Goal: Task Accomplishment & Management: Manage account settings

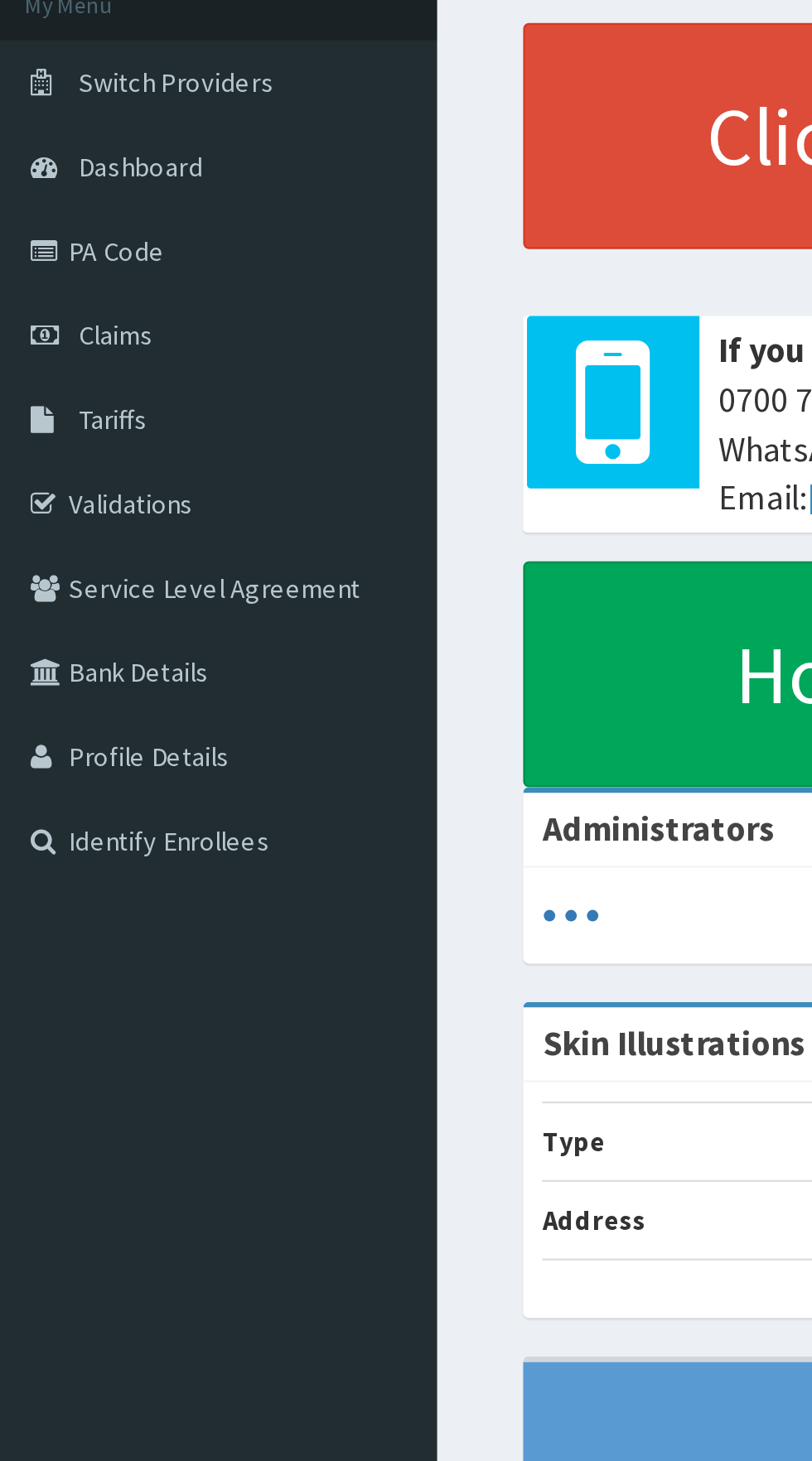
click at [60, 262] on link "Claims" at bounding box center [95, 254] width 191 height 36
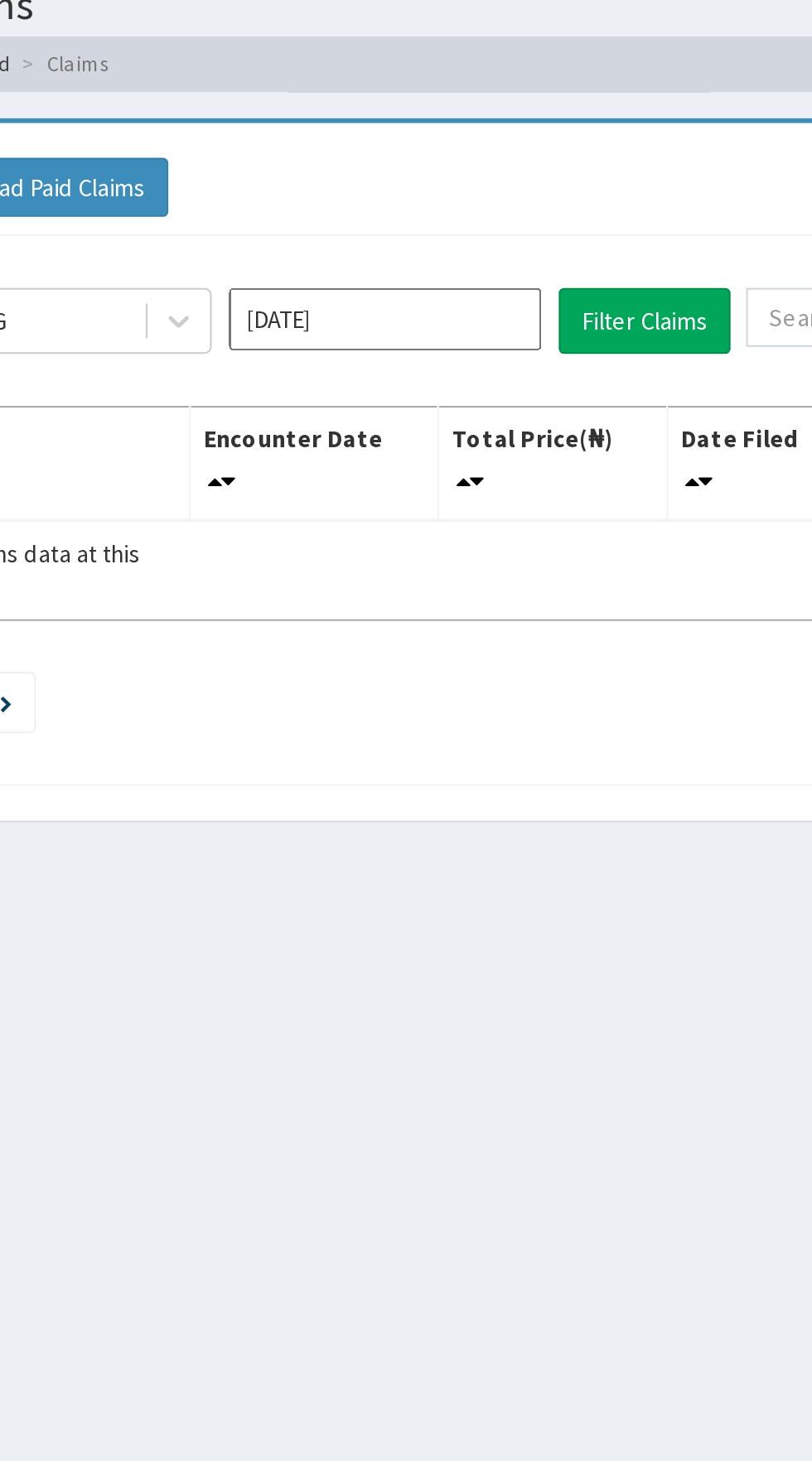
click at [353, 215] on icon at bounding box center [353, 215] width 17 height 17
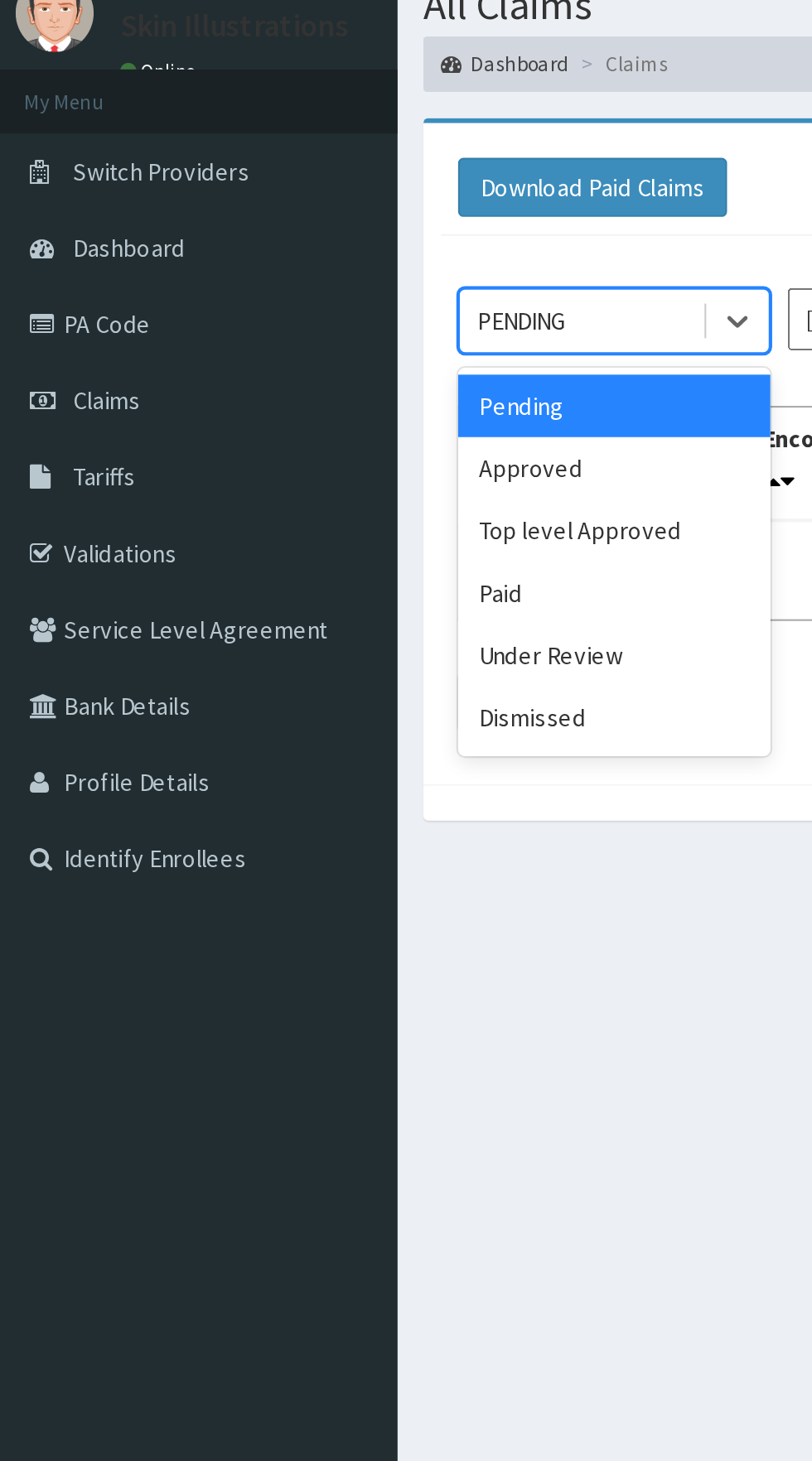
click at [257, 287] on div "Approved" at bounding box center [294, 286] width 149 height 30
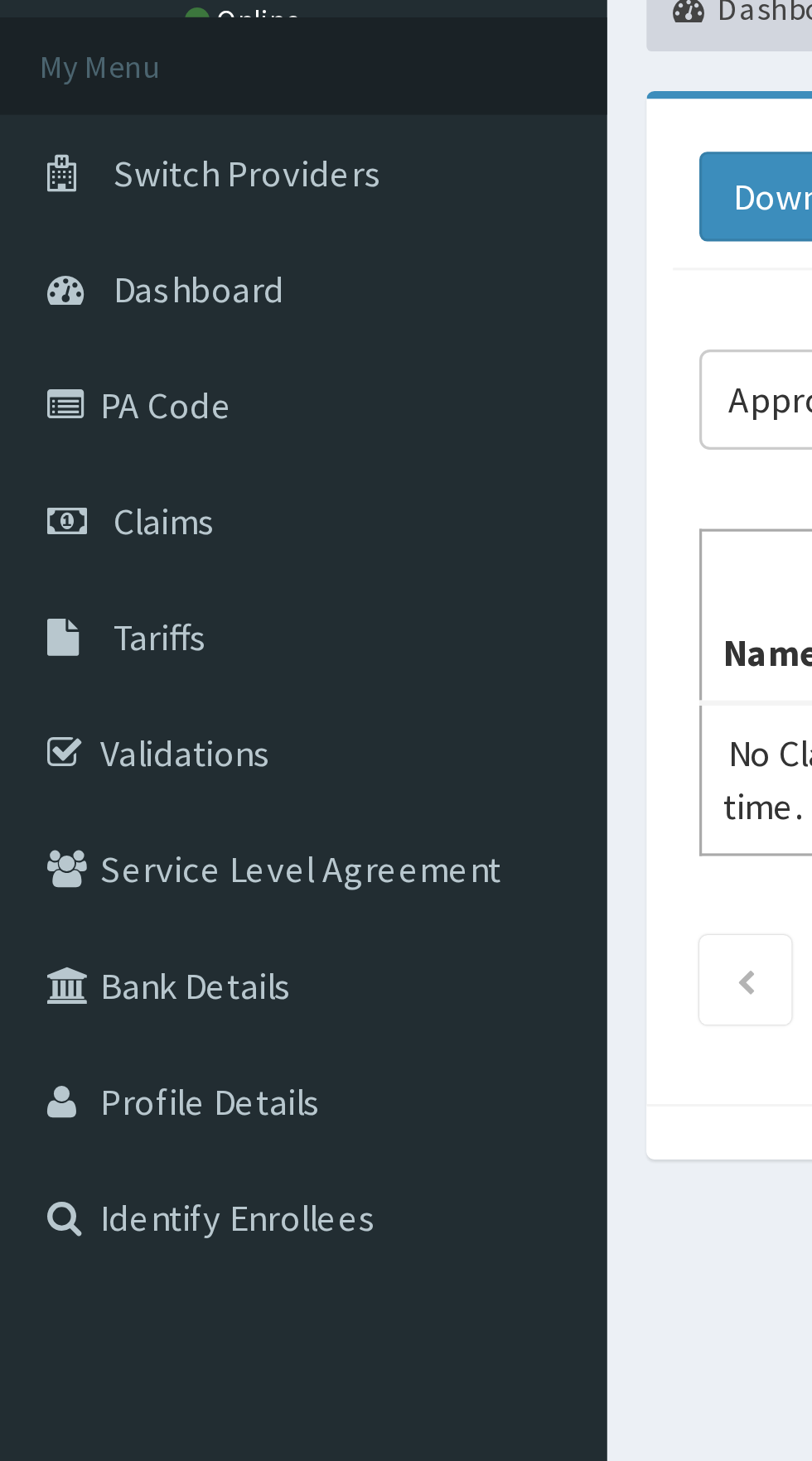
click at [56, 255] on span "Claims" at bounding box center [51, 254] width 32 height 15
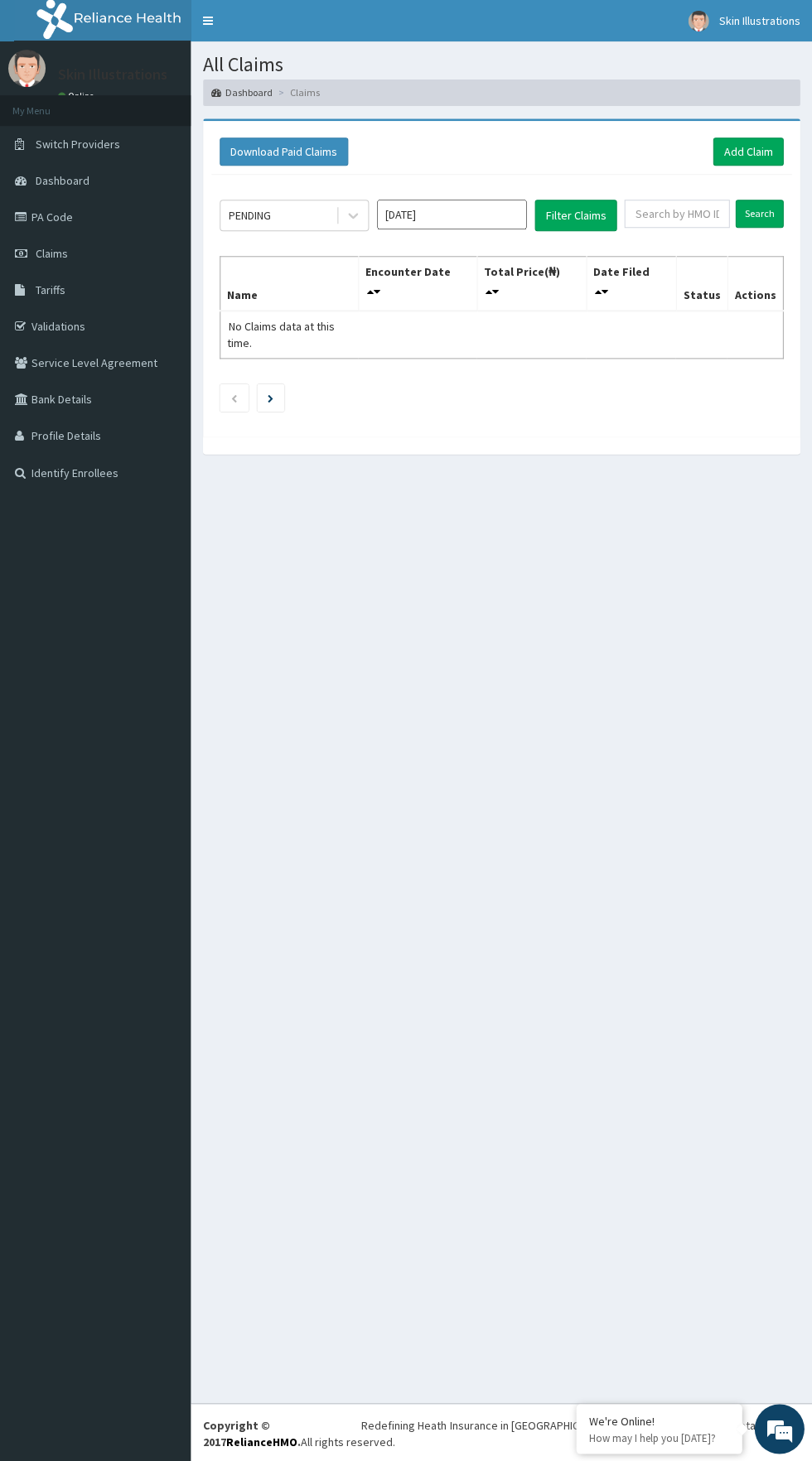
click at [255, 87] on link "Dashboard" at bounding box center [242, 92] width 61 height 14
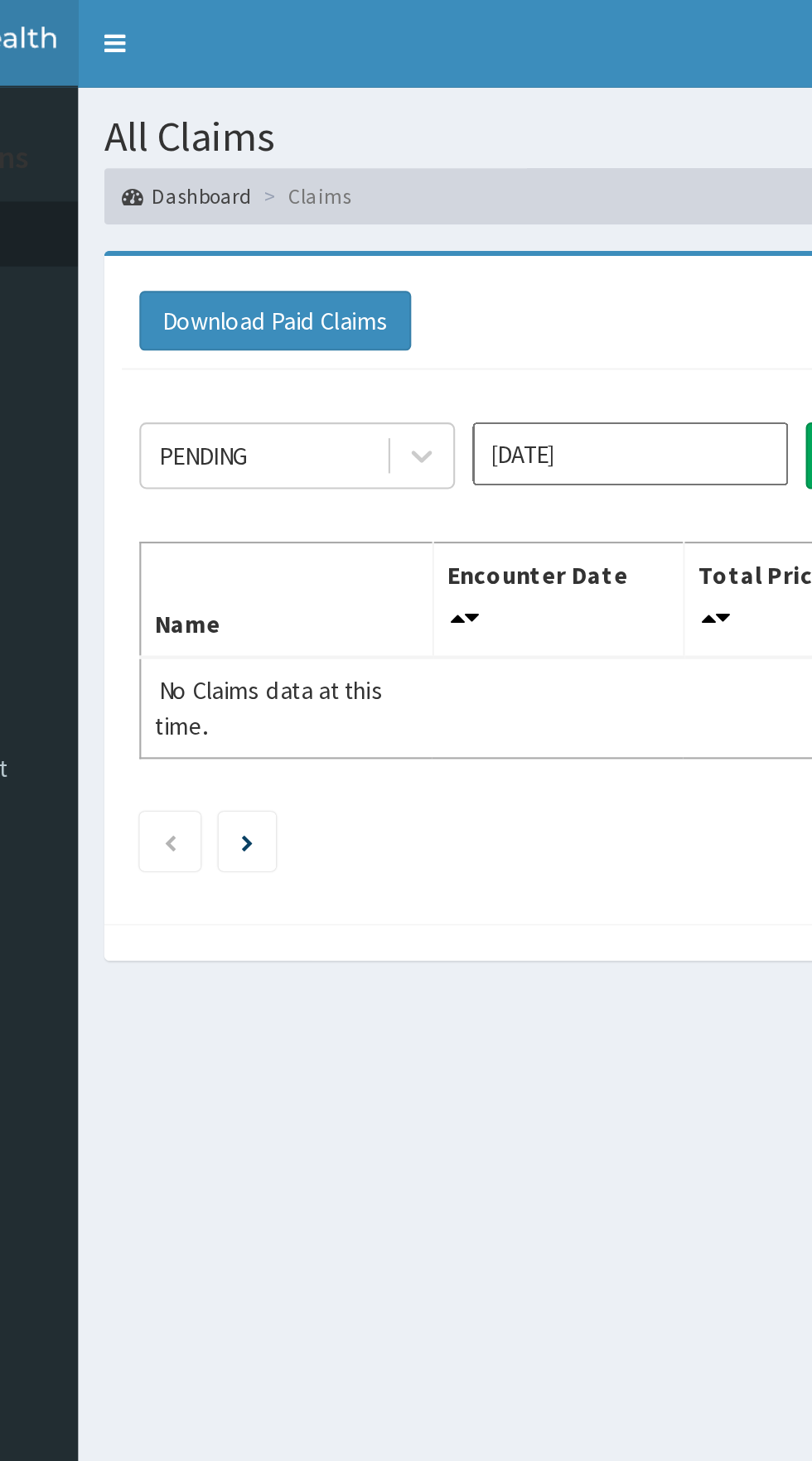
click at [249, 61] on h1 "All Claims" at bounding box center [501, 65] width 597 height 22
click at [216, 59] on h1 "All Claims" at bounding box center [501, 65] width 597 height 22
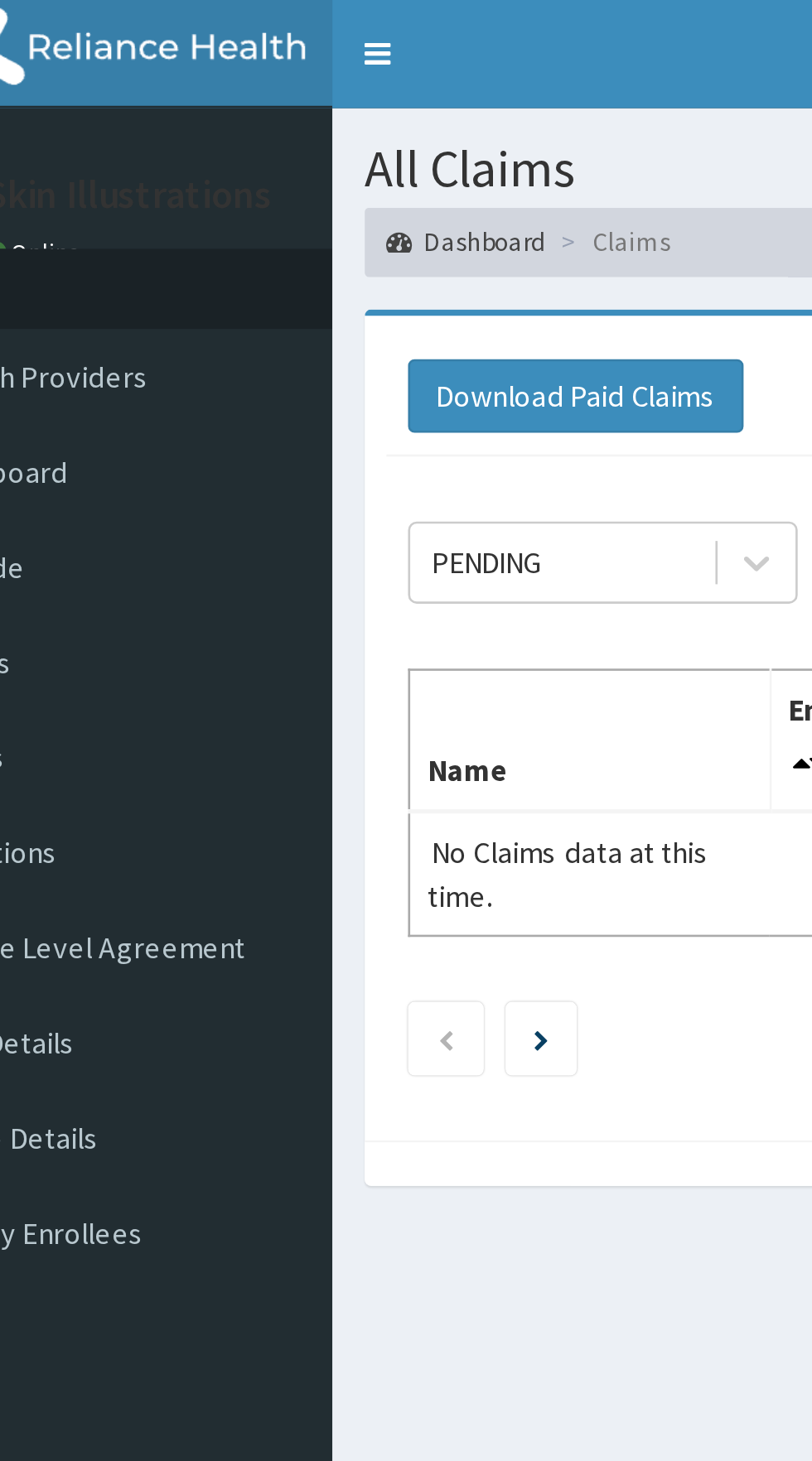
click at [203, 17] on link "Toggle navigation" at bounding box center [208, 21] width 35 height 41
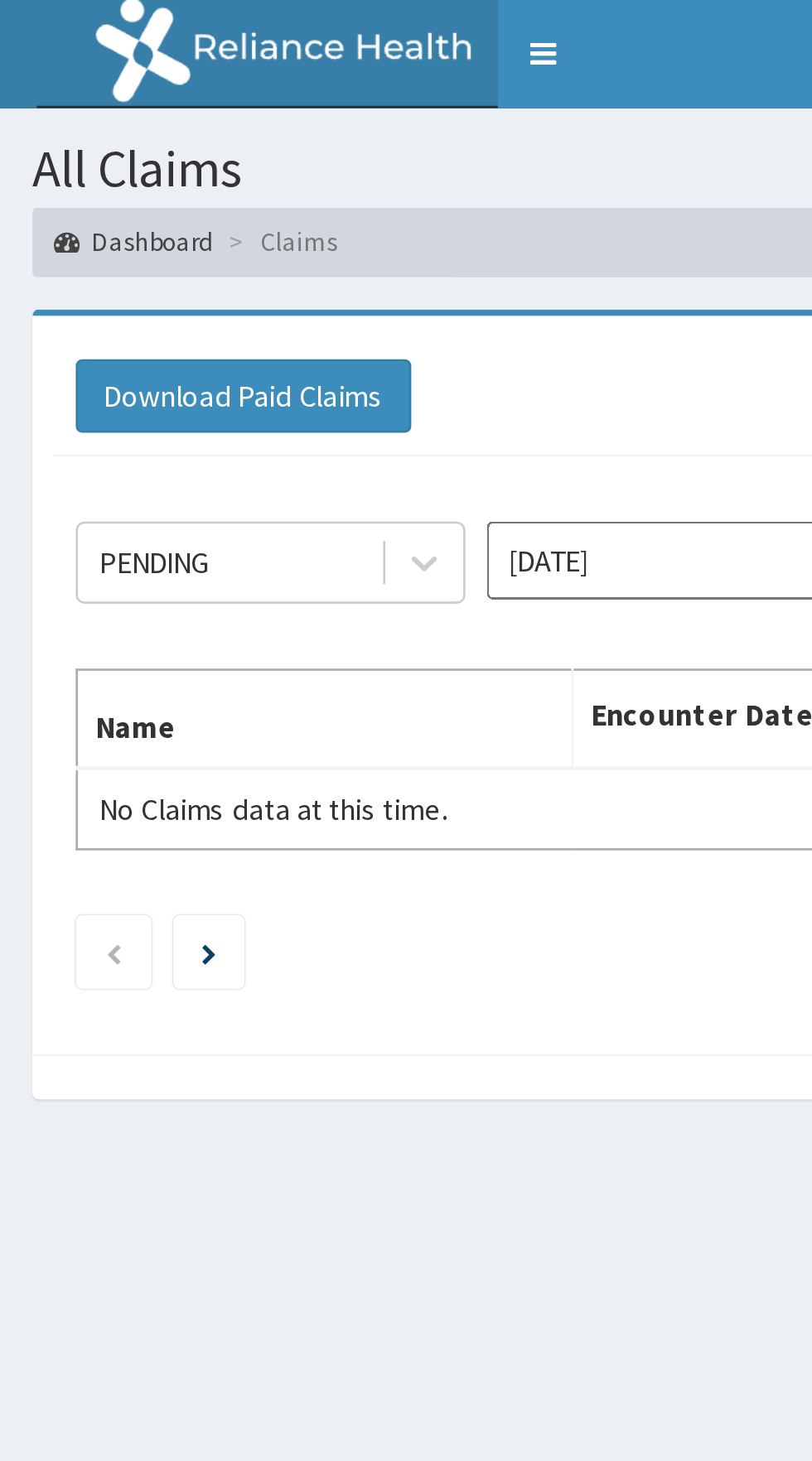
click at [112, 101] on ol "Dashboard Claims" at bounding box center [406, 92] width 787 height 26
click at [117, 95] on li "Claims" at bounding box center [106, 92] width 46 height 14
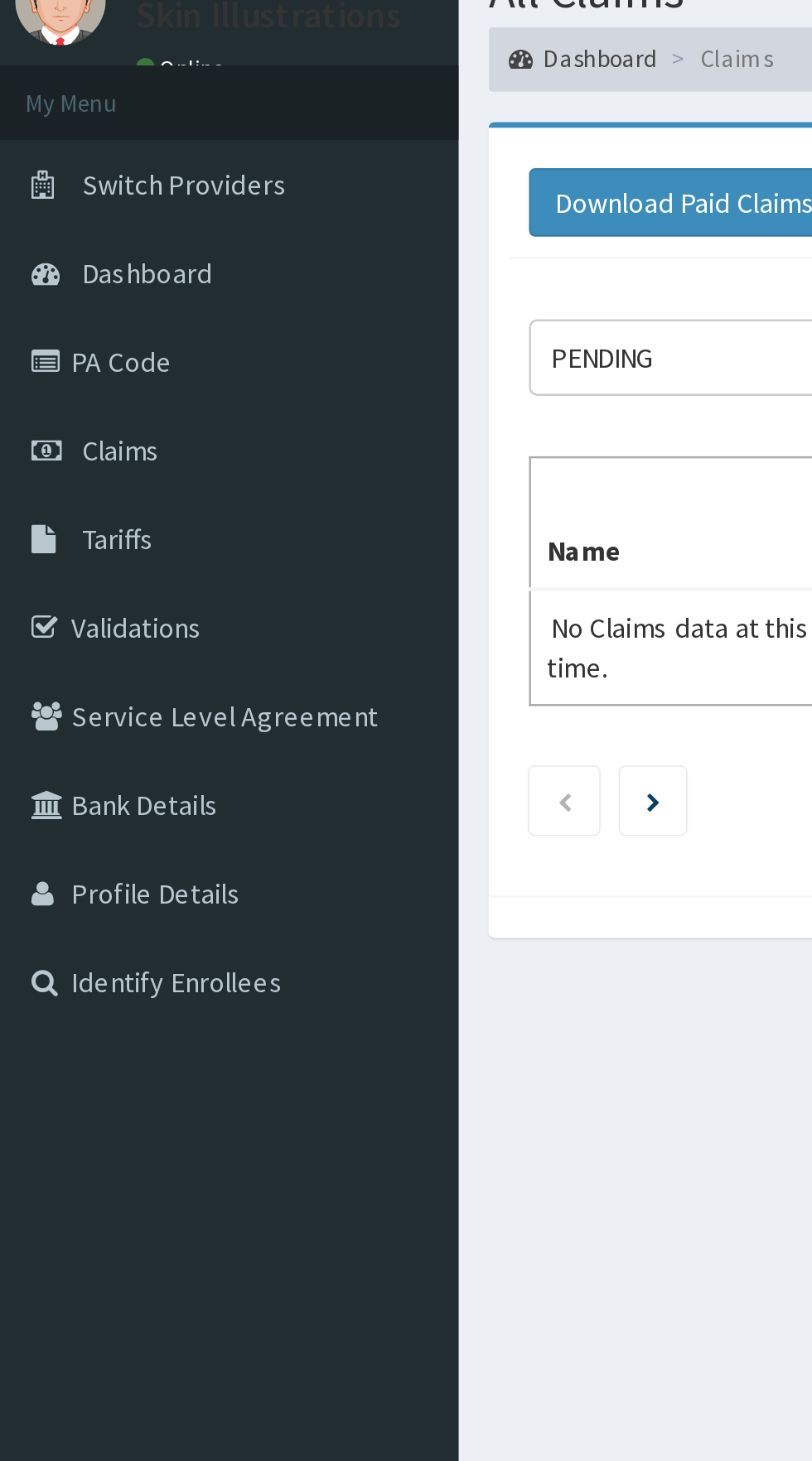
click at [55, 216] on link "PA Code" at bounding box center [95, 217] width 191 height 36
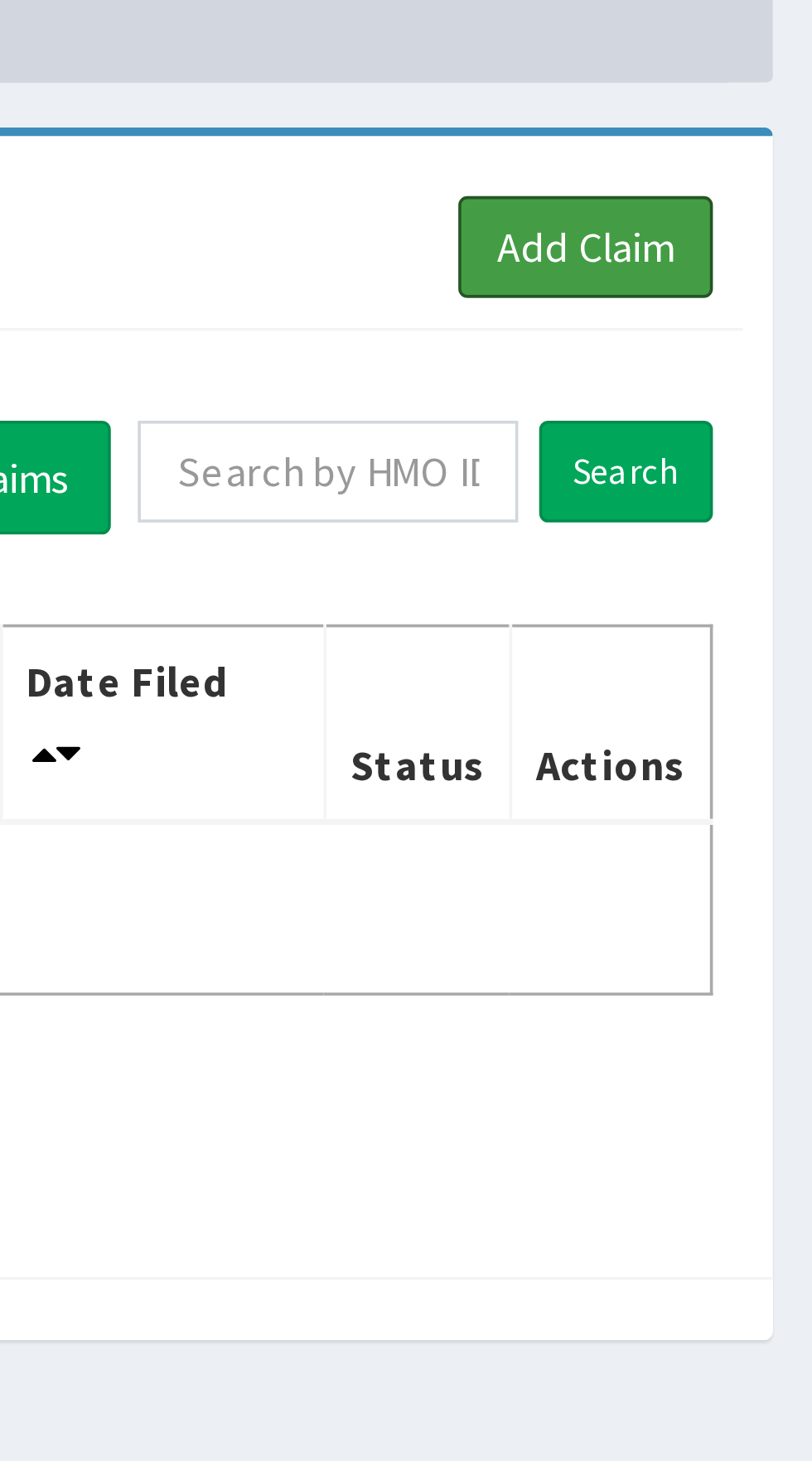
click at [753, 146] on link "Add Claim" at bounding box center [747, 152] width 70 height 28
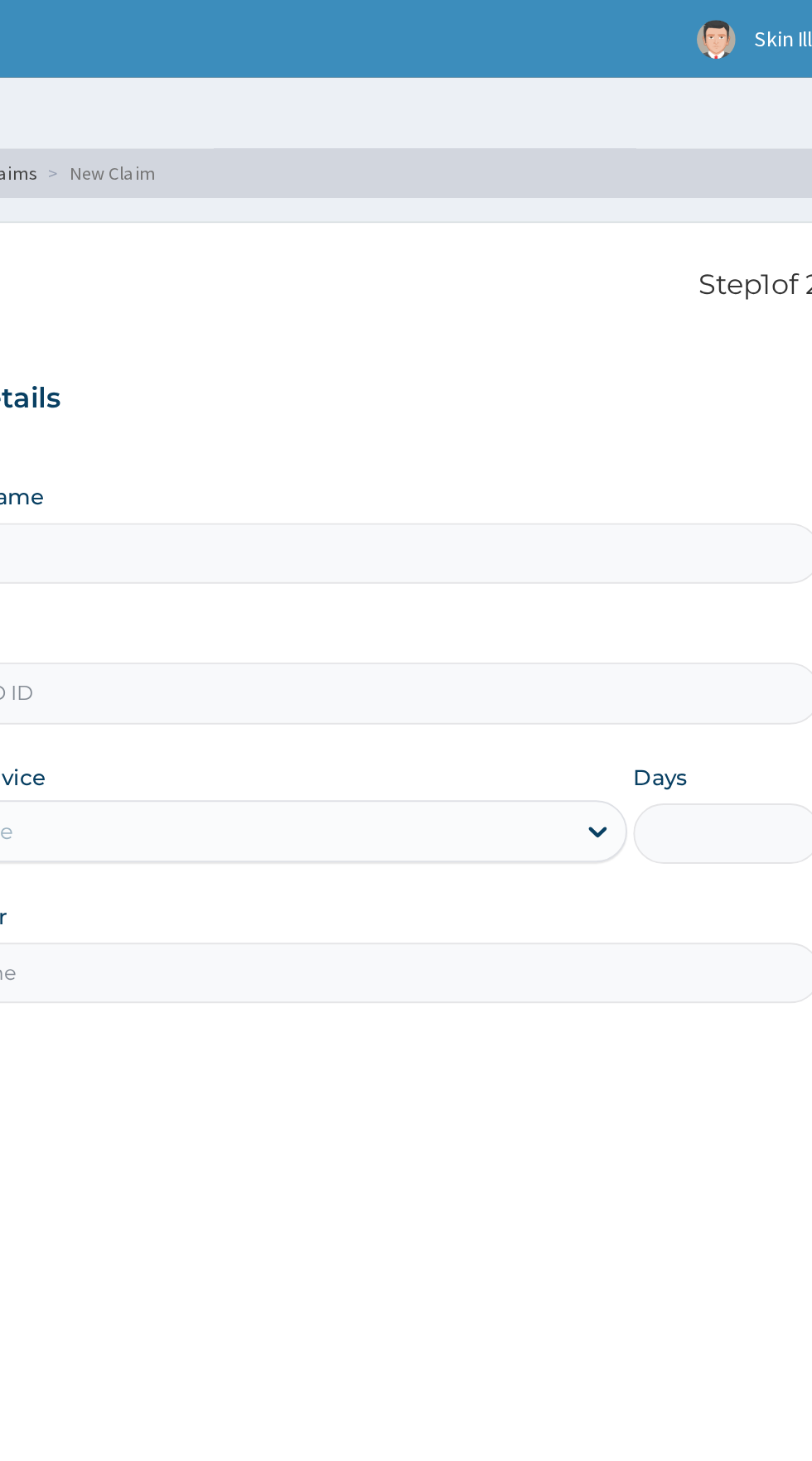
type input "Skin Illustrations"
type input "1"
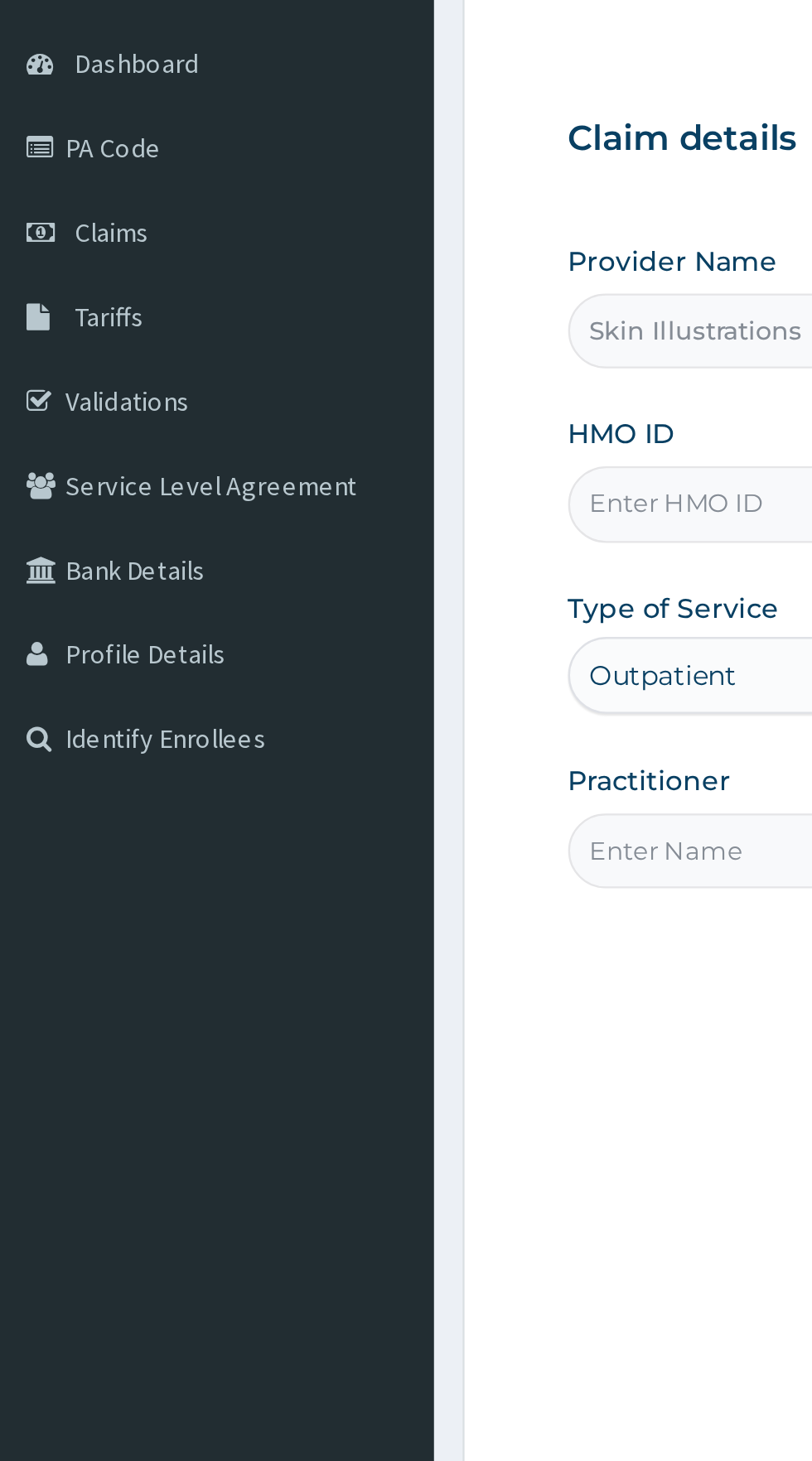
click at [65, 256] on span "Claims" at bounding box center [51, 254] width 32 height 15
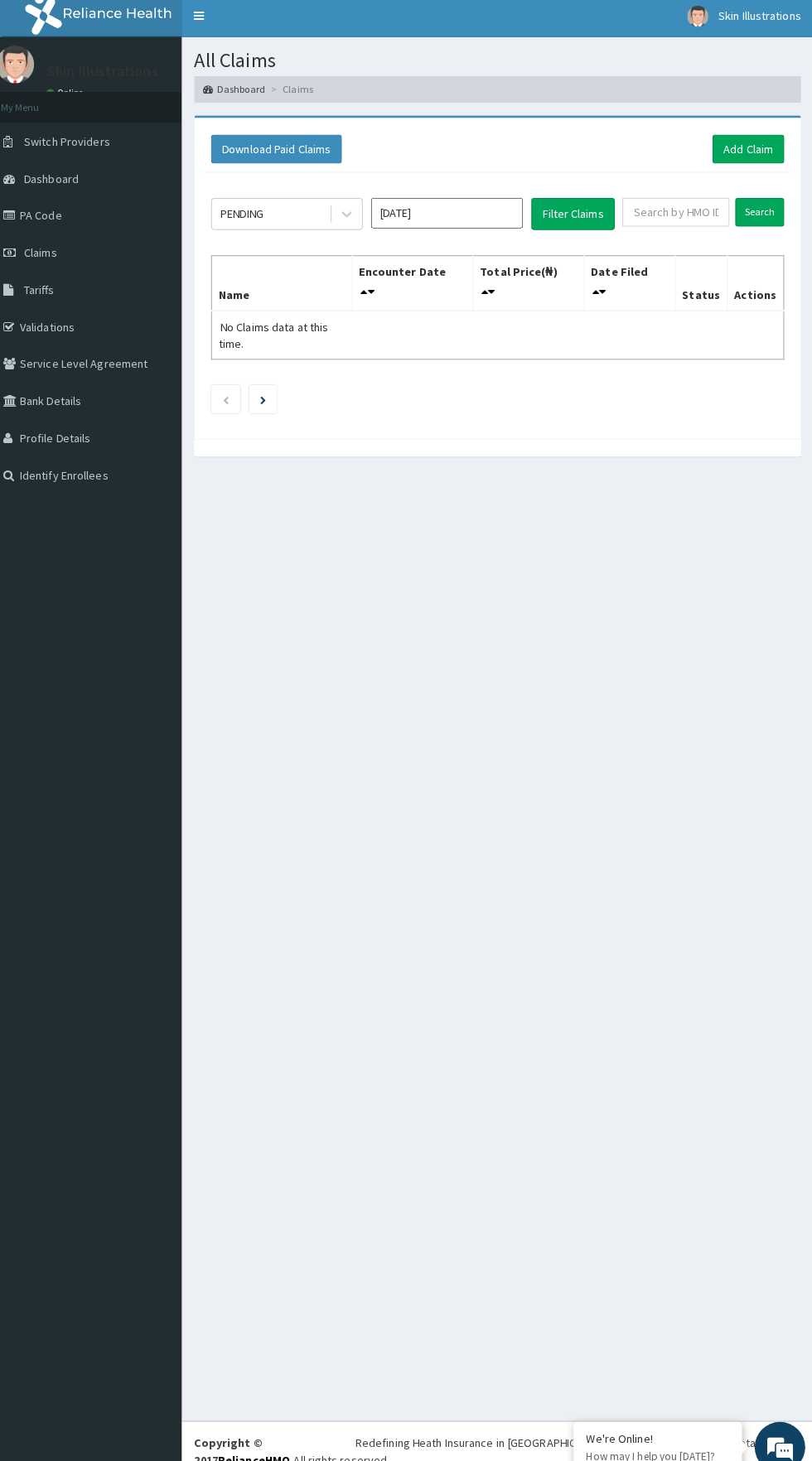
click at [288, 215] on div "PENDING" at bounding box center [278, 215] width 115 height 27
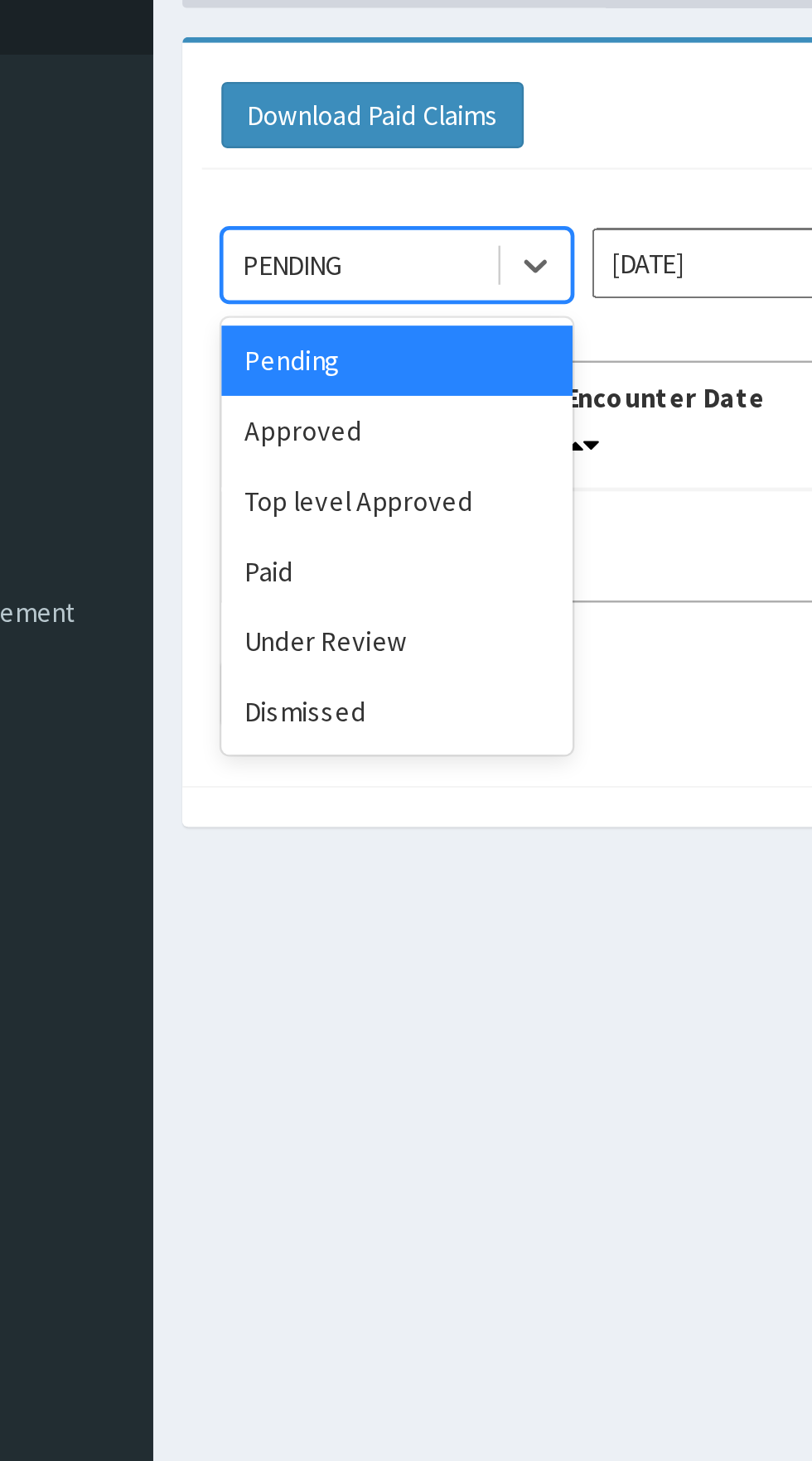
click at [268, 283] on div "Approved" at bounding box center [294, 286] width 149 height 30
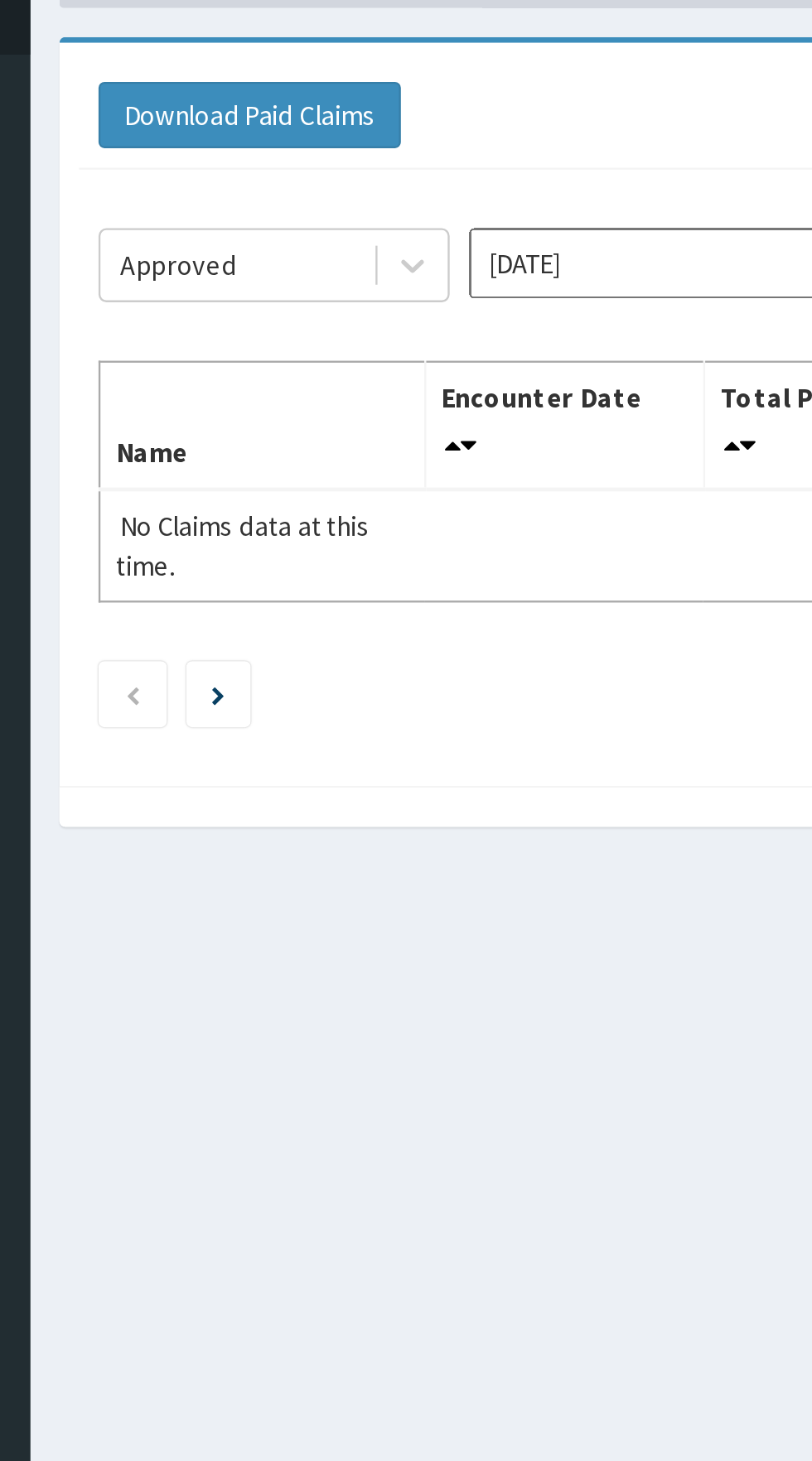
click at [424, 216] on input "[DATE]" at bounding box center [452, 215] width 149 height 30
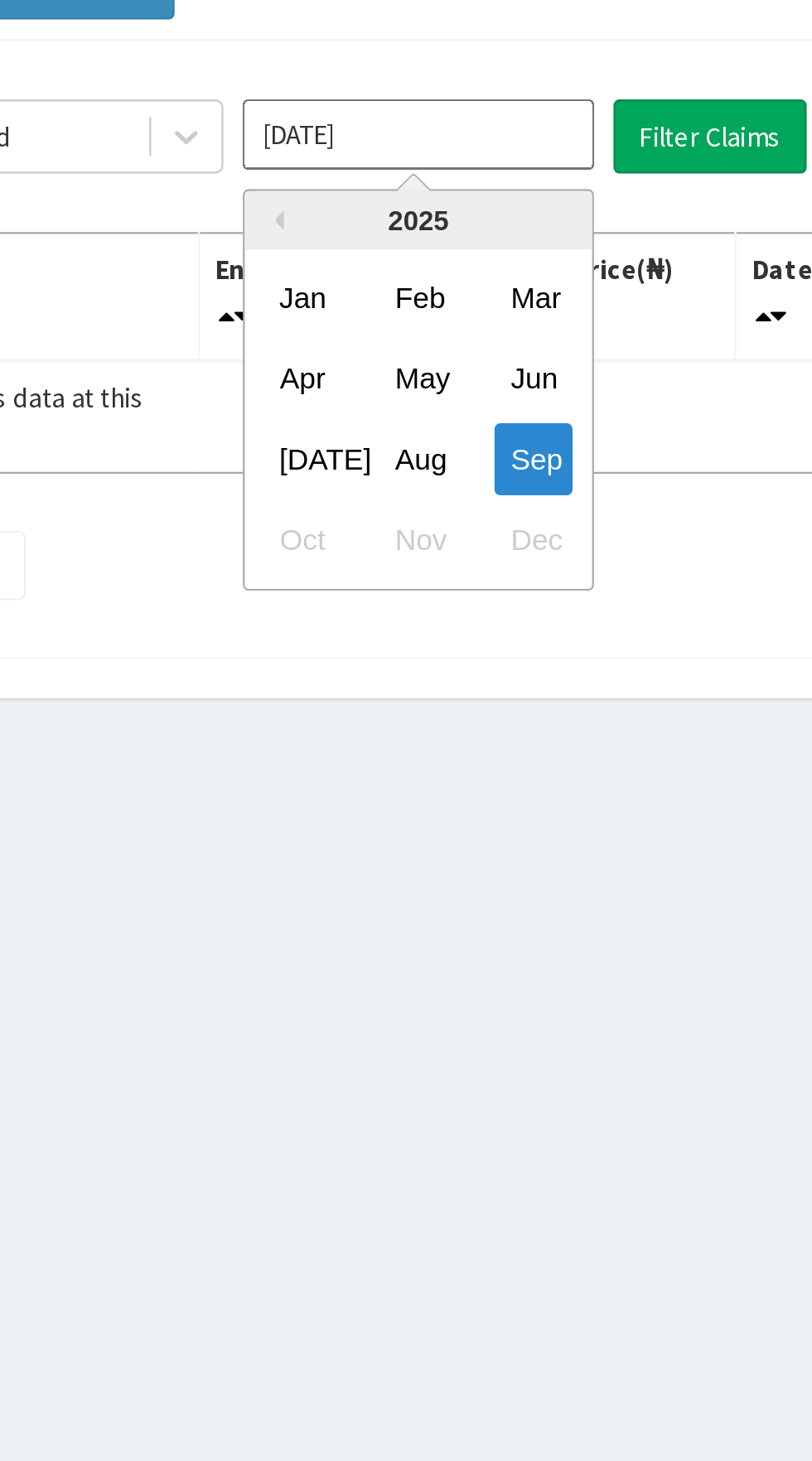
click at [454, 349] on div "Aug" at bounding box center [452, 351] width 33 height 31
type input "Aug 2025"
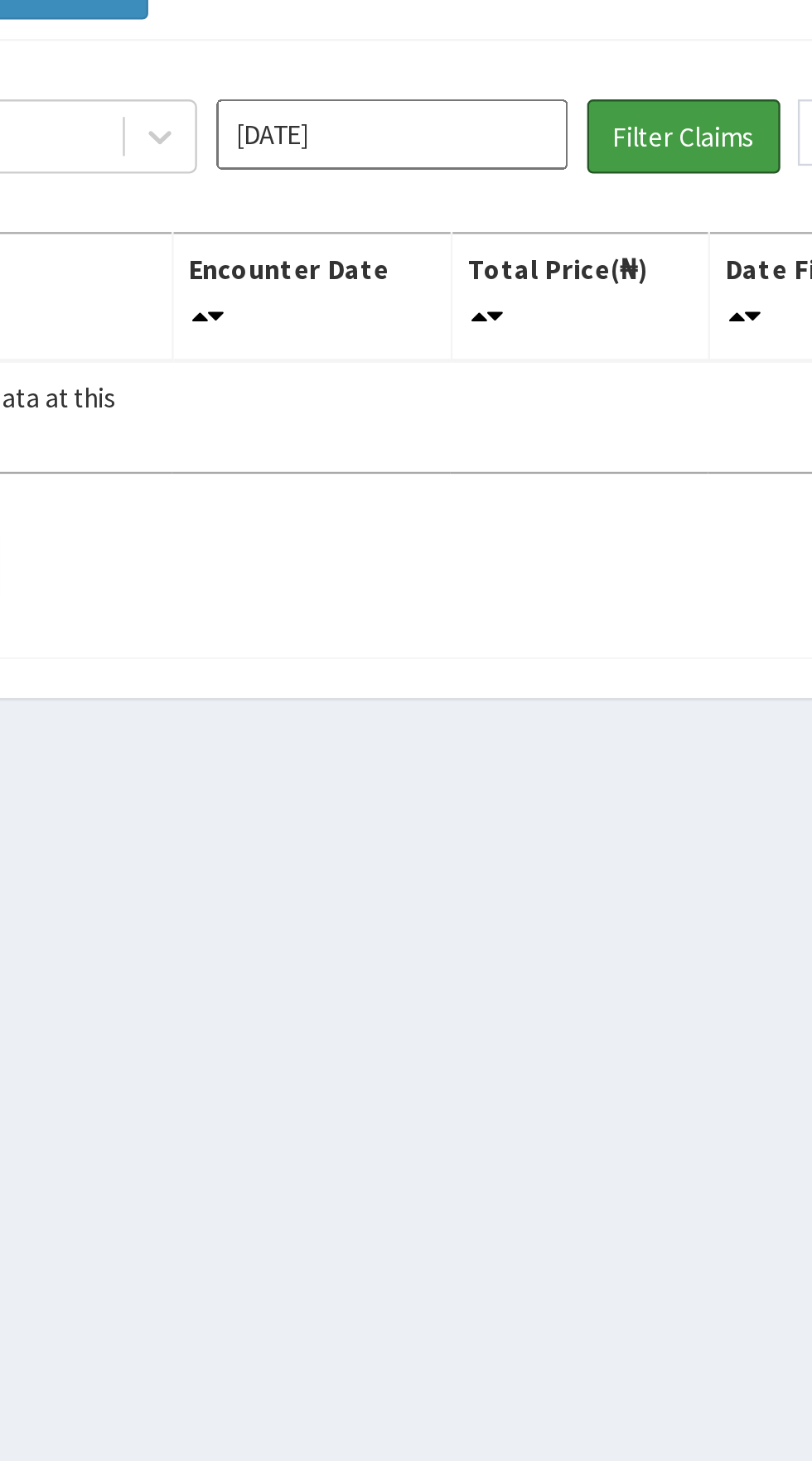
click at [576, 220] on button "Filter Claims" at bounding box center [575, 215] width 82 height 31
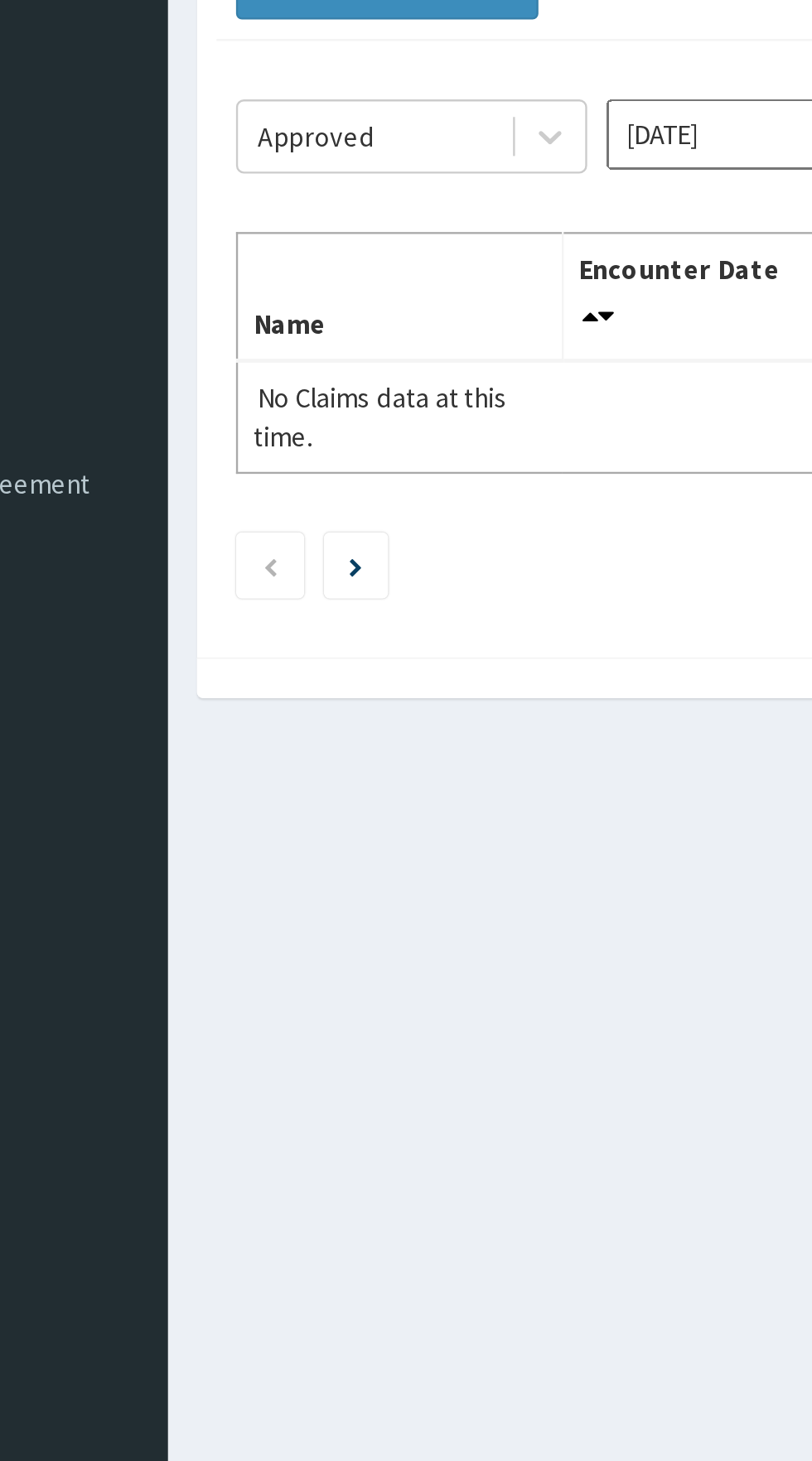
click at [273, 394] on icon "Next page" at bounding box center [270, 399] width 6 height 8
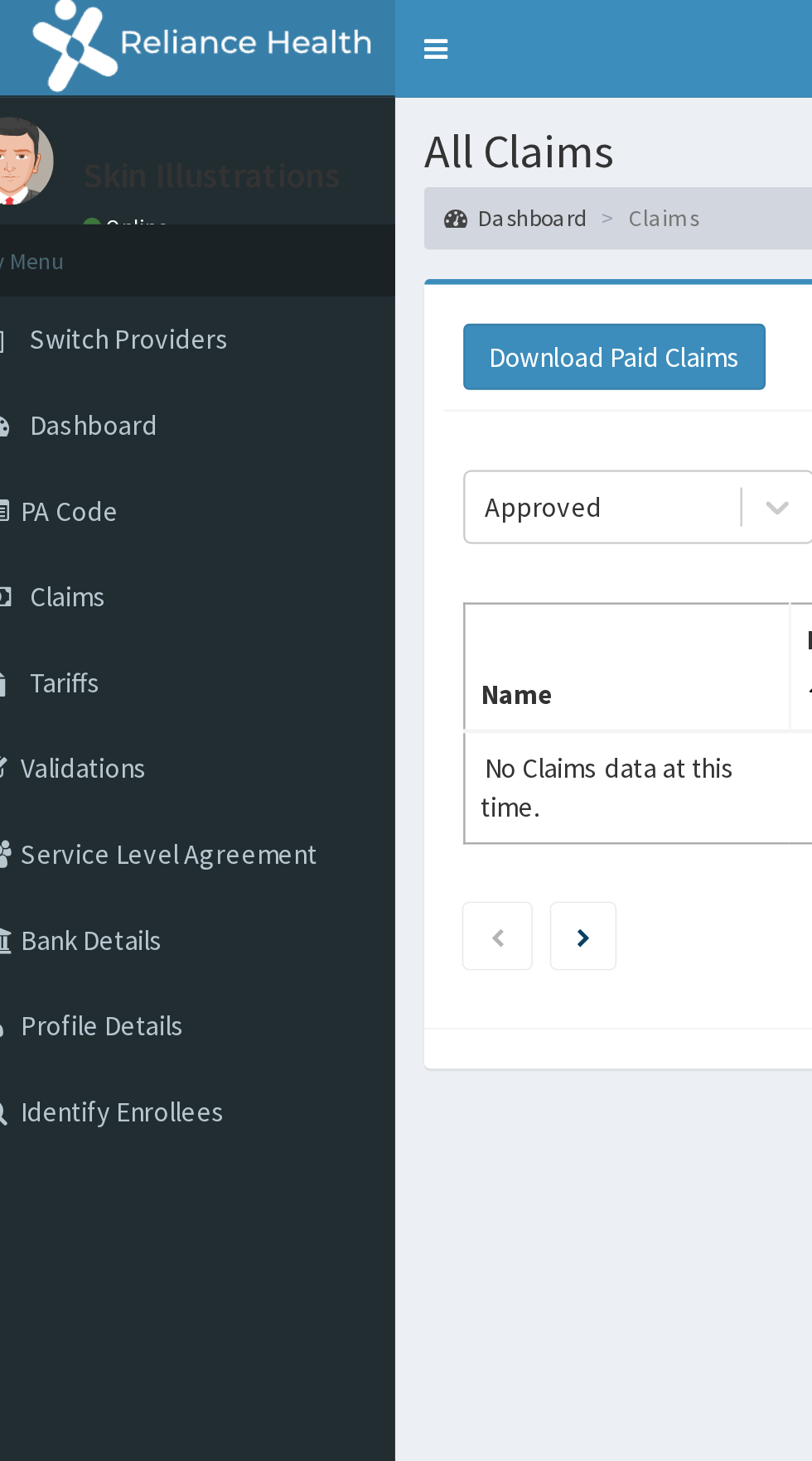
click at [275, 222] on div "Approved" at bounding box center [254, 215] width 50 height 17
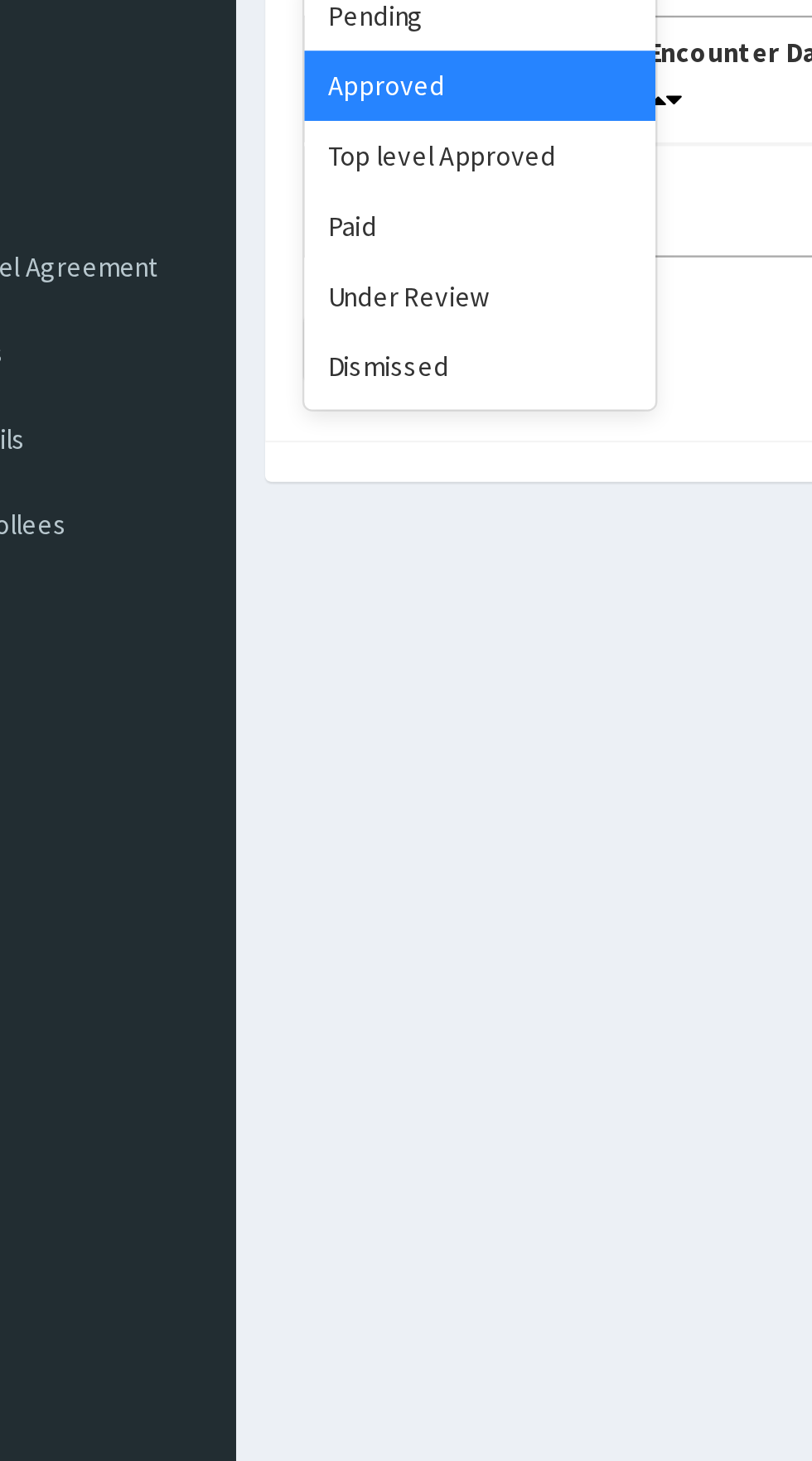
click at [283, 370] on div "Under Review" at bounding box center [294, 375] width 149 height 30
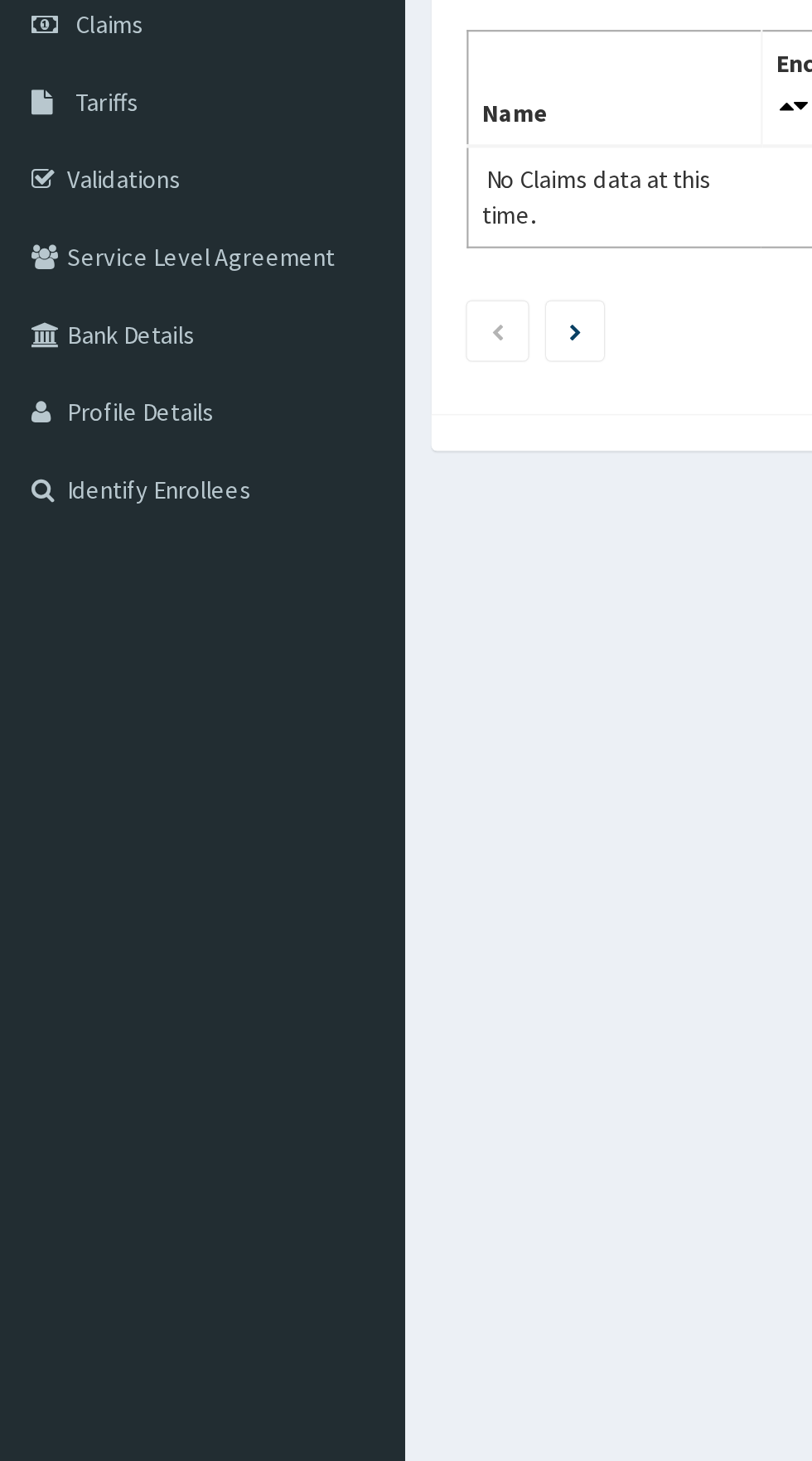
click at [74, 334] on link "Validations" at bounding box center [95, 327] width 191 height 36
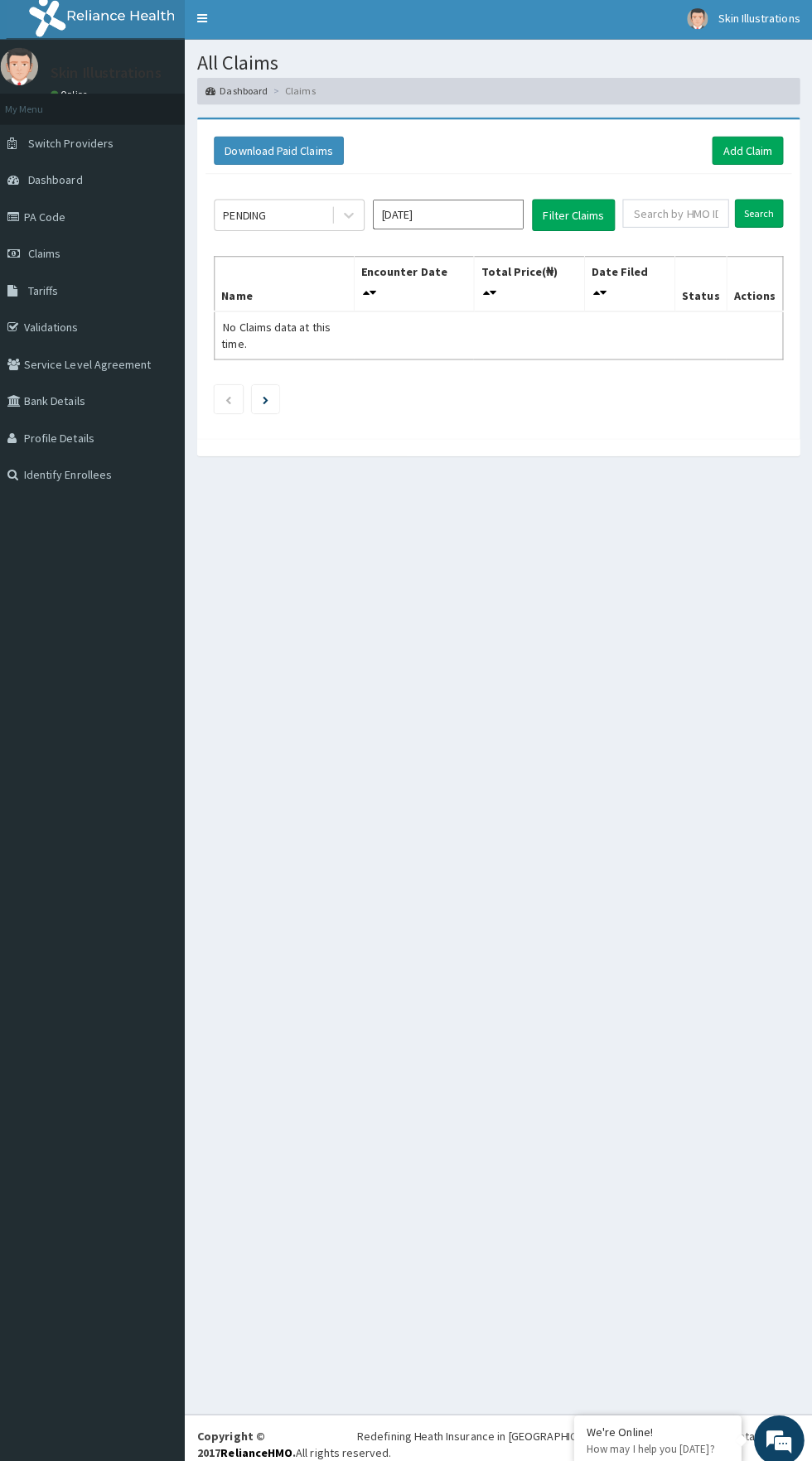
click at [573, 506] on div "All Claims Dashboard Claims Download Paid Claims Add Claim × Note you can only …" at bounding box center [501, 722] width 621 height 1362
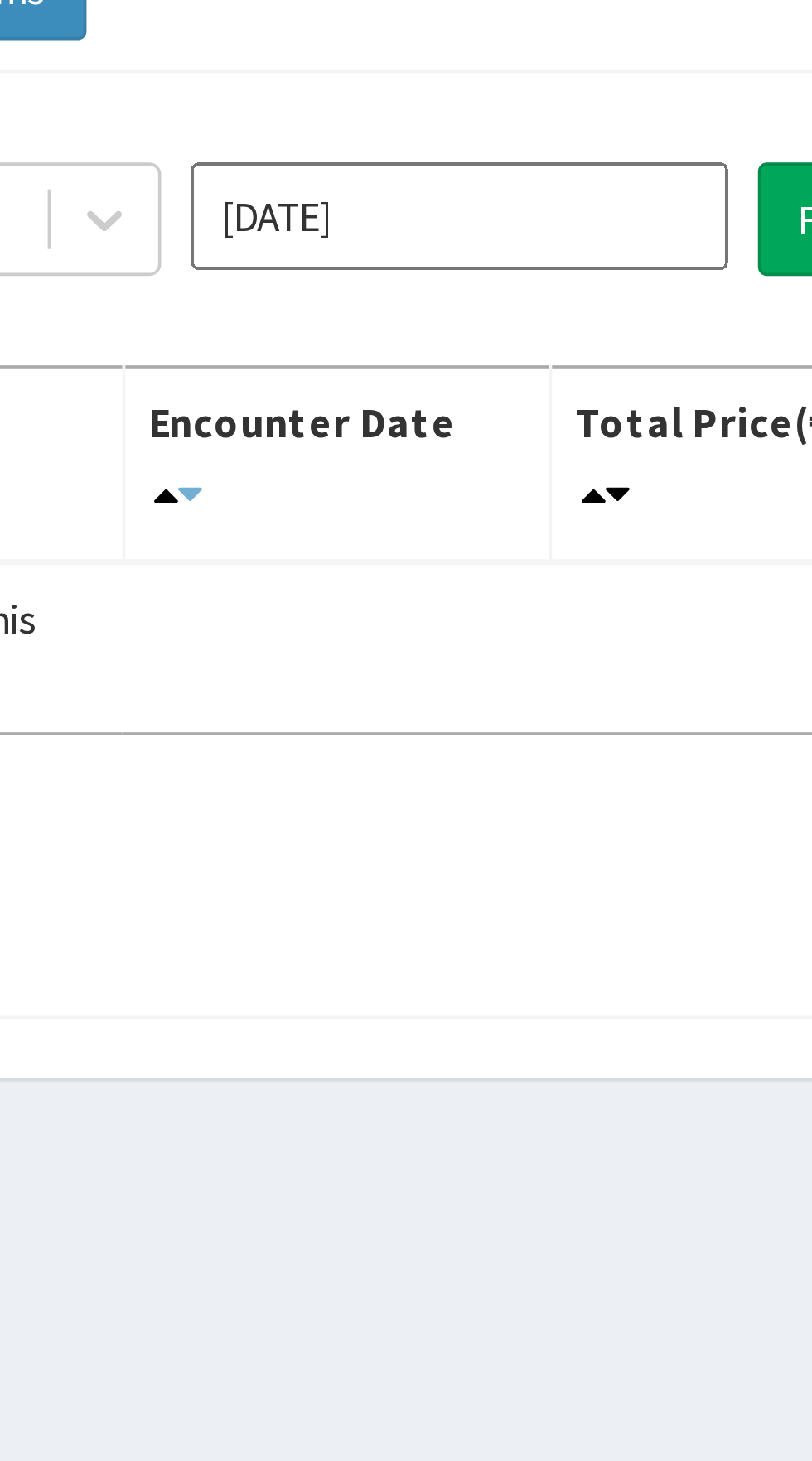
click at [380, 286] on icon at bounding box center [377, 292] width 7 height 12
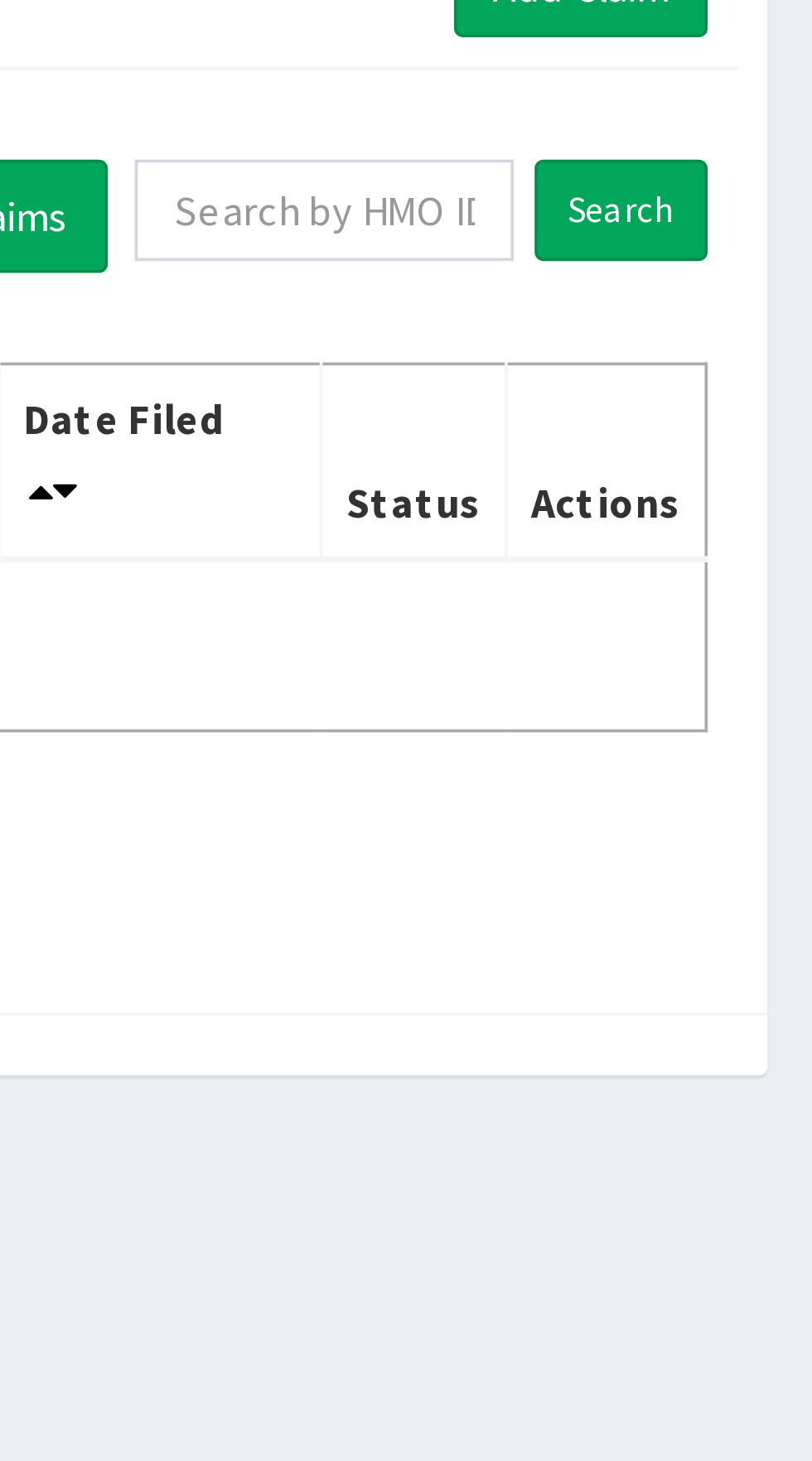
click at [757, 280] on th "Actions" at bounding box center [754, 283] width 56 height 55
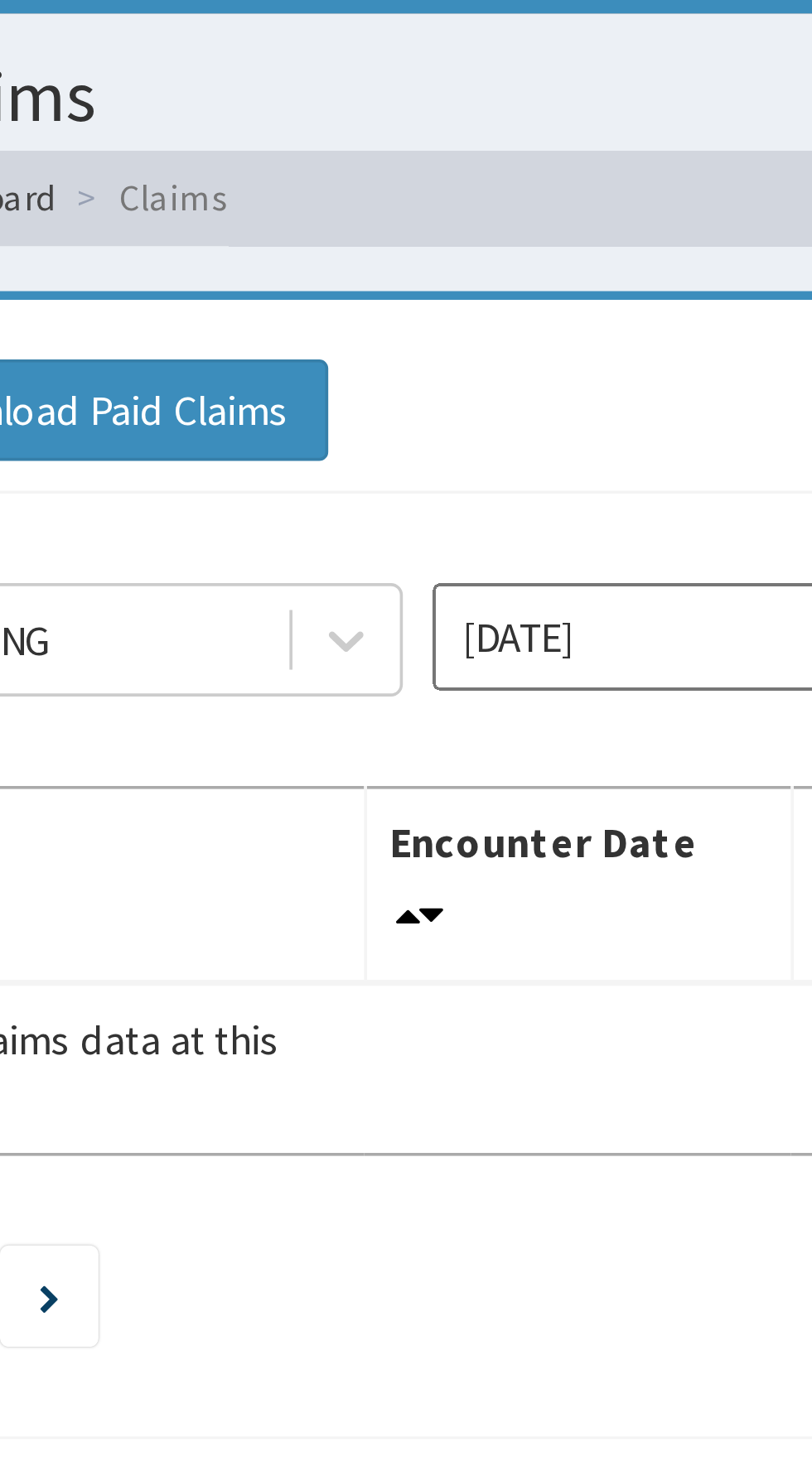
click at [355, 214] on icon at bounding box center [353, 215] width 17 height 17
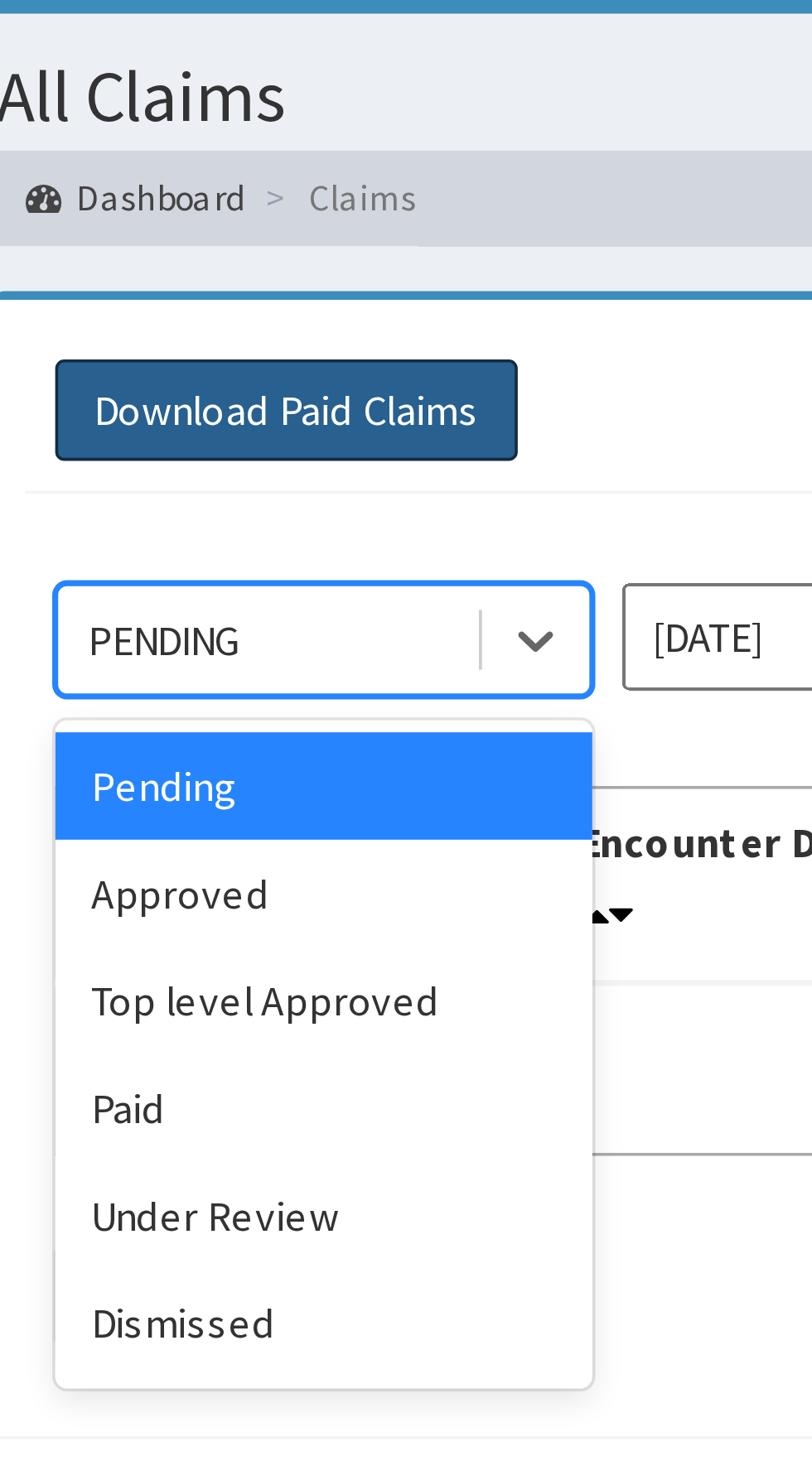
click at [324, 152] on button "Download Paid Claims" at bounding box center [283, 152] width 128 height 28
